Goal: Task Accomplishment & Management: Use online tool/utility

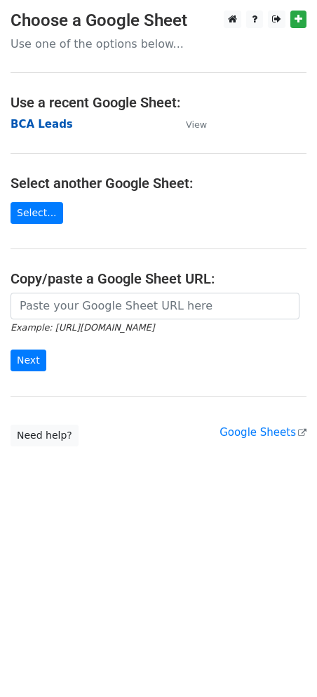
click at [39, 127] on strong "BCA Leads" at bounding box center [42, 124] width 62 height 13
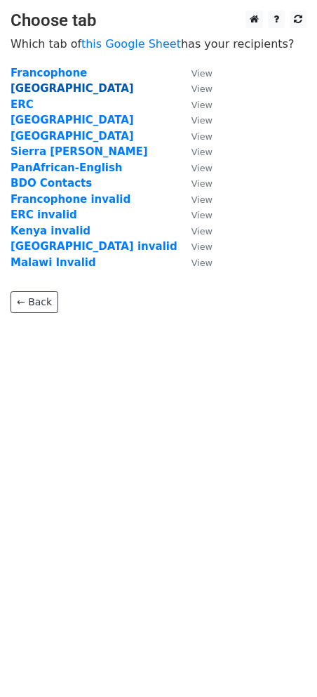
click at [23, 89] on strong "Rwanda" at bounding box center [73, 88] width 124 height 13
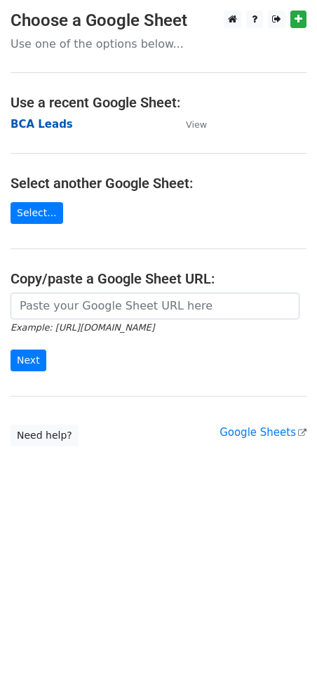
click at [15, 130] on strong "BCA Leads" at bounding box center [42, 124] width 62 height 13
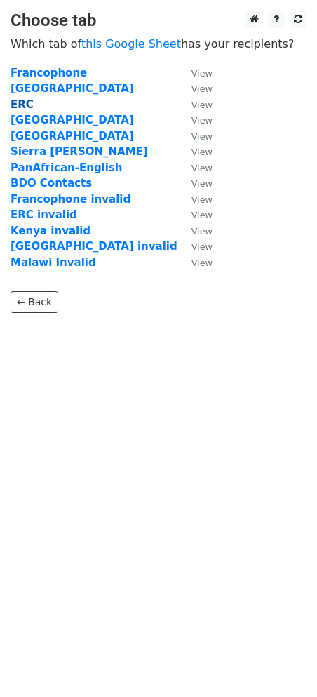
click at [24, 108] on strong "ERC" at bounding box center [22, 104] width 23 height 13
